Goal: Information Seeking & Learning: Learn about a topic

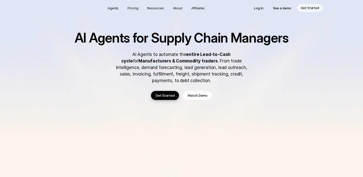
click at [67, 63] on img at bounding box center [181, 168] width 363 height 339
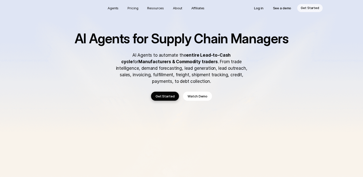
click at [18, 89] on img at bounding box center [181, 169] width 363 height 339
click at [17, 96] on img at bounding box center [181, 169] width 363 height 339
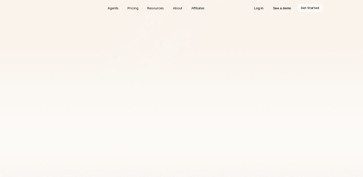
scroll to position [104, 0]
click at [20, 99] on img at bounding box center [181, 65] width 363 height 339
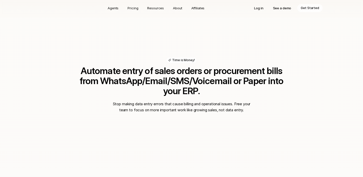
scroll to position [329, 0]
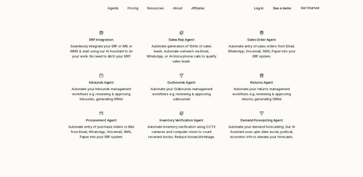
scroll to position [551, 0]
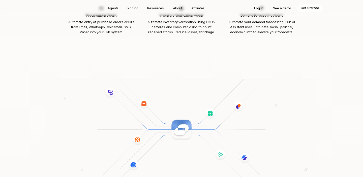
scroll to position [655, 0]
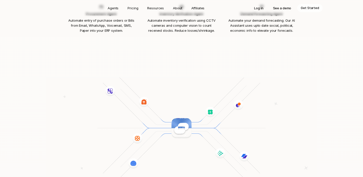
click at [66, 104] on img at bounding box center [181, 128] width 270 height 102
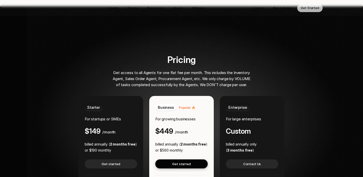
scroll to position [939, 0]
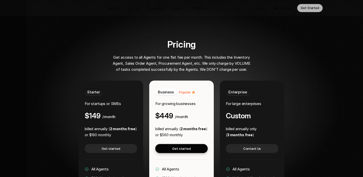
click at [53, 101] on div "Pricing Get access to all Agents for one flat fee per month. This includes the …" at bounding box center [181, 137] width 290 height 196
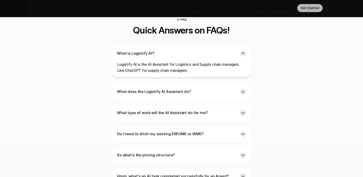
scroll to position [1246, 0]
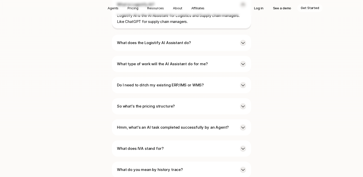
click at [149, 82] on p "Do I need to ditch my existing ERP/IMS or WMS?" at bounding box center [176, 85] width 119 height 6
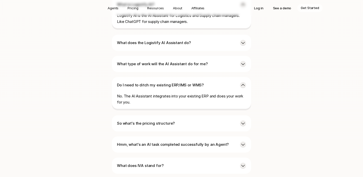
click at [149, 82] on p "Do I need to ditch my existing ERP/IMS or WMS?" at bounding box center [176, 85] width 119 height 6
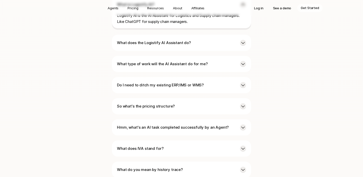
click at [151, 61] on p "What type of work will the AI Assistant do for me?" at bounding box center [176, 64] width 119 height 6
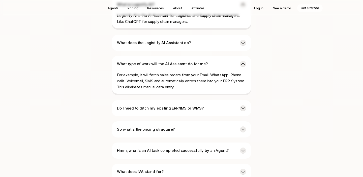
click at [155, 40] on p "What does the Logistify AI Assistant do?" at bounding box center [176, 43] width 119 height 6
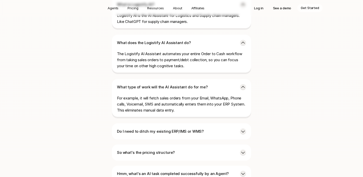
click at [155, 40] on p "What does the Logistify AI Assistant do?" at bounding box center [176, 43] width 119 height 6
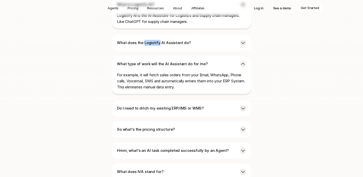
click at [155, 40] on p "What does the Logistify AI Assistant do?" at bounding box center [176, 43] width 119 height 6
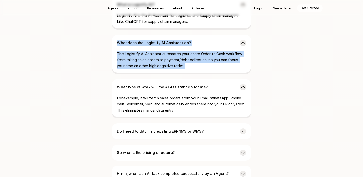
click at [86, 55] on div "FAQ Quick Answers on FAQs! What is Logistify AI? Logistify AI is the AI Assista…" at bounding box center [182, 96] width 222 height 256
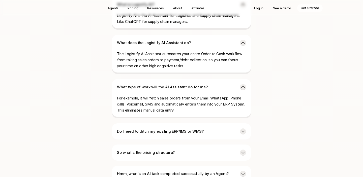
click at [157, 84] on p "What type of work will the AI Assistant do for me?" at bounding box center [176, 87] width 119 height 6
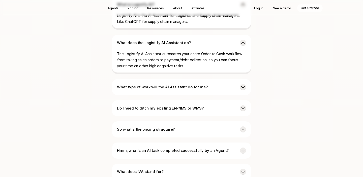
click at [150, 40] on p "What does the Logistify AI Assistant do?" at bounding box center [176, 43] width 119 height 6
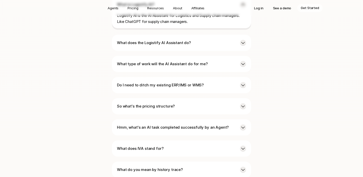
click at [77, 68] on div "FAQ Quick Answers on FAQs! What is Logistify AI? Logistify AI is the AI Assista…" at bounding box center [182, 73] width 222 height 210
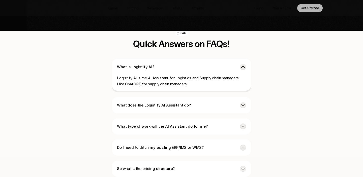
scroll to position [1177, 0]
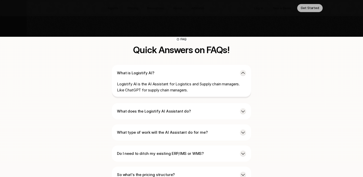
click at [139, 65] on div "What is Logistify AI? Logistify AI is the AI Assistant for Logistics and Supply…" at bounding box center [181, 81] width 139 height 33
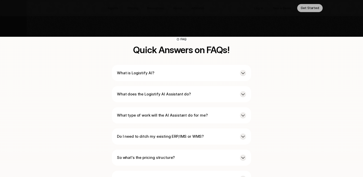
click at [77, 75] on div "FAQ Quick Answers on FAQs! What is Logistify AI? What does the Logistify AI Ass…" at bounding box center [182, 133] width 222 height 193
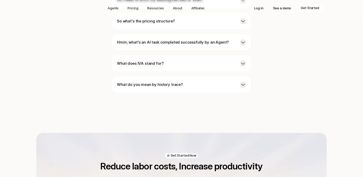
scroll to position [1351, 0]
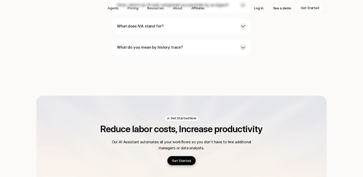
click at [95, 124] on h2 "Reduce labor costs, Increase productivity" at bounding box center [182, 129] width 222 height 10
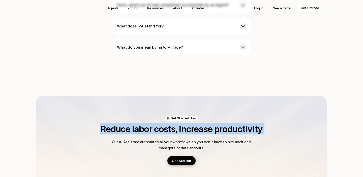
click at [95, 127] on div "Reduce labor costs, Increase productivity Our AI Assistant automates all your w…" at bounding box center [182, 144] width 222 height 41
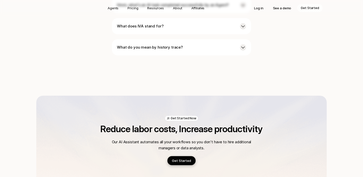
click at [95, 127] on div "Reduce labor costs, Increase productivity Our AI Assistant automates all your w…" at bounding box center [182, 144] width 222 height 41
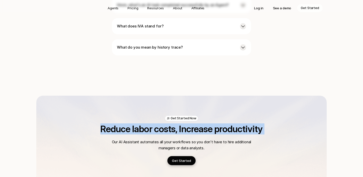
click at [95, 134] on div "Reduce labor costs, Increase productivity Our AI Assistant automates all your w…" at bounding box center [182, 144] width 222 height 41
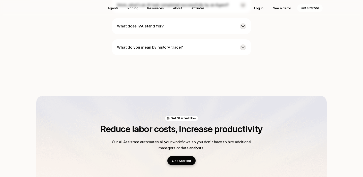
click at [95, 134] on div "Reduce labor costs, Increase productivity Our AI Assistant automates all your w…" at bounding box center [182, 144] width 222 height 41
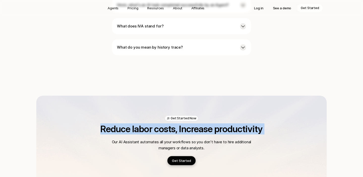
click at [151, 139] on div "Reduce labor costs, Increase productivity Our AI Assistant automates all your w…" at bounding box center [182, 144] width 222 height 41
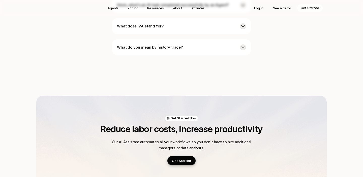
click at [151, 139] on div "Reduce labor costs, Increase productivity Our AI Assistant automates all your w…" at bounding box center [182, 144] width 222 height 41
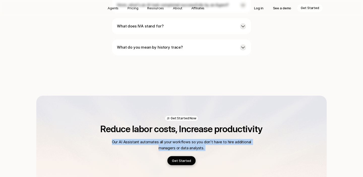
click at [88, 130] on div "Reduce labor costs, Increase productivity Our AI Assistant automates all your w…" at bounding box center [182, 144] width 222 height 41
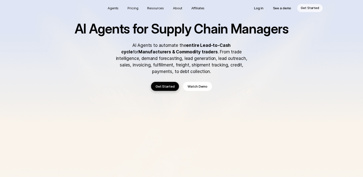
scroll to position [0, 0]
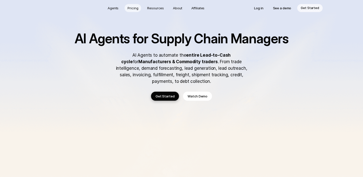
click at [133, 10] on p "Pricing" at bounding box center [133, 8] width 11 height 5
